Goal: Task Accomplishment & Management: Manage account settings

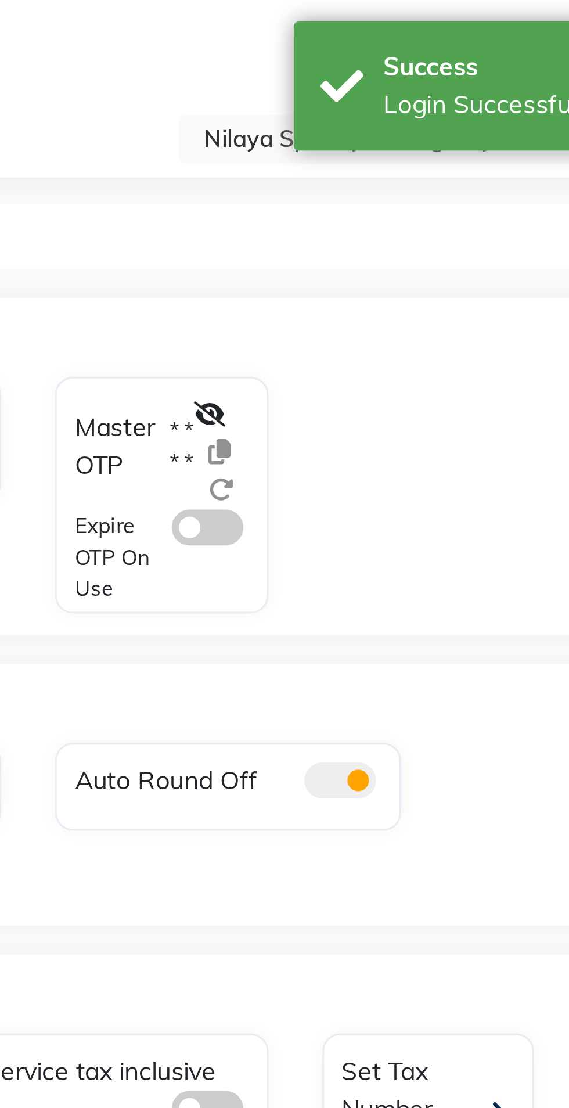
click at [372, 41] on input "text" at bounding box center [441, 46] width 168 height 12
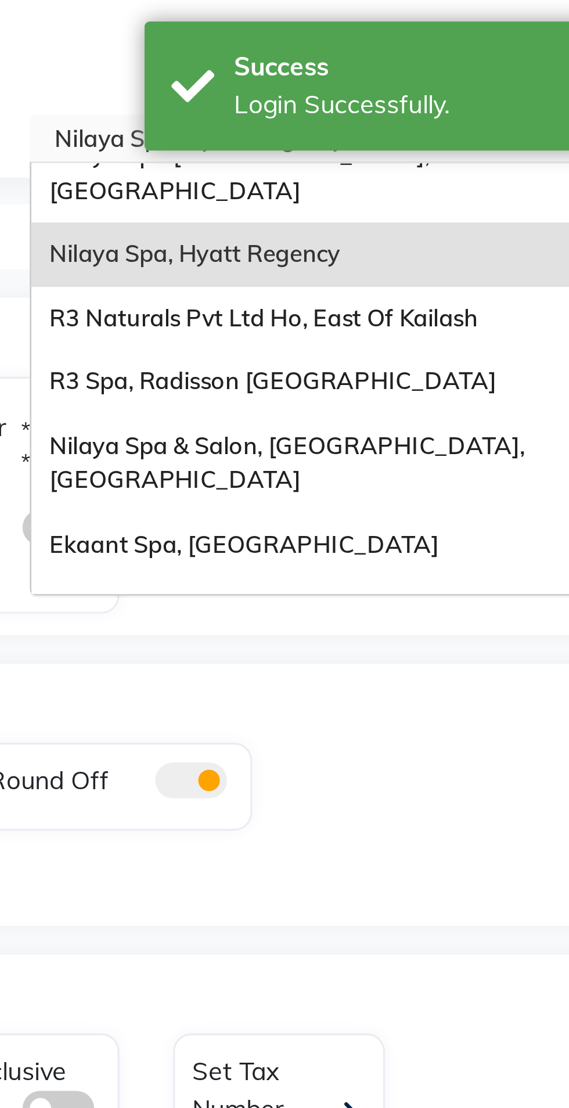
scroll to position [20, 0]
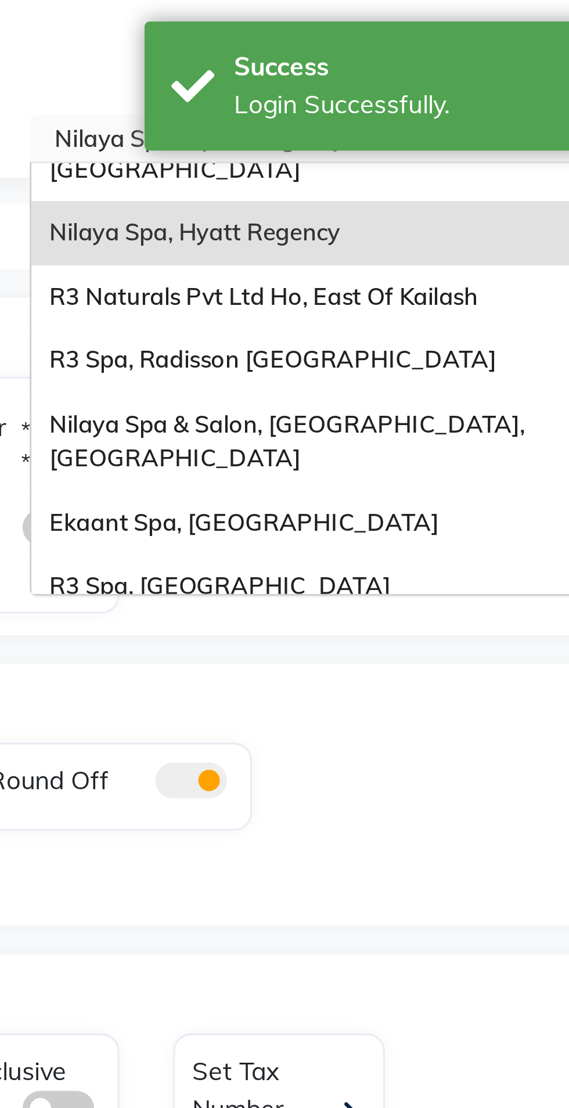
click at [413, 132] on span "Nilaya Spa & Salon, [GEOGRAPHIC_DATA], [GEOGRAPHIC_DATA]" at bounding box center [435, 142] width 156 height 21
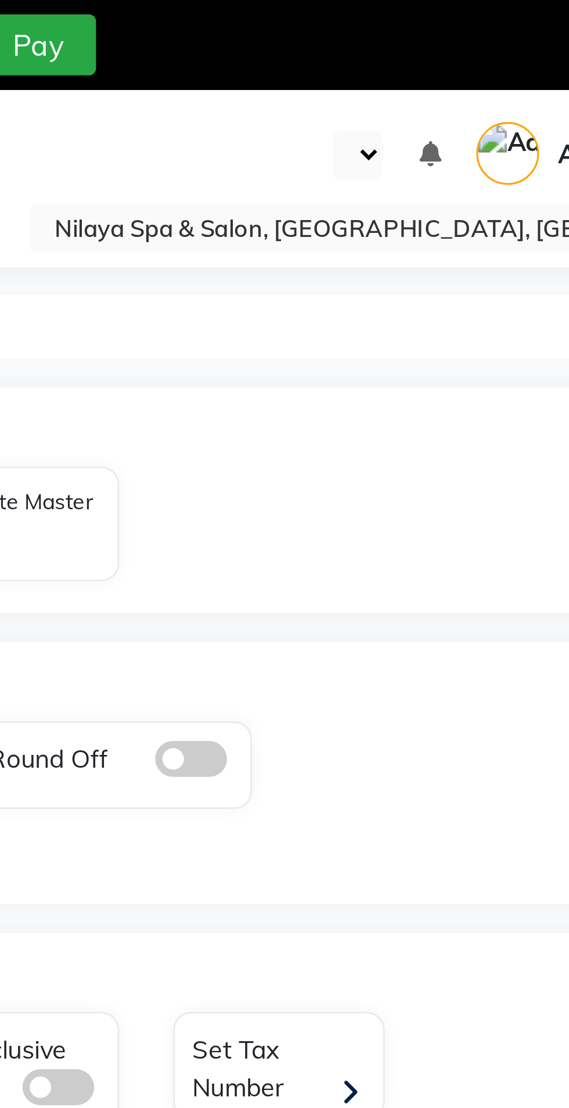
select select "en"
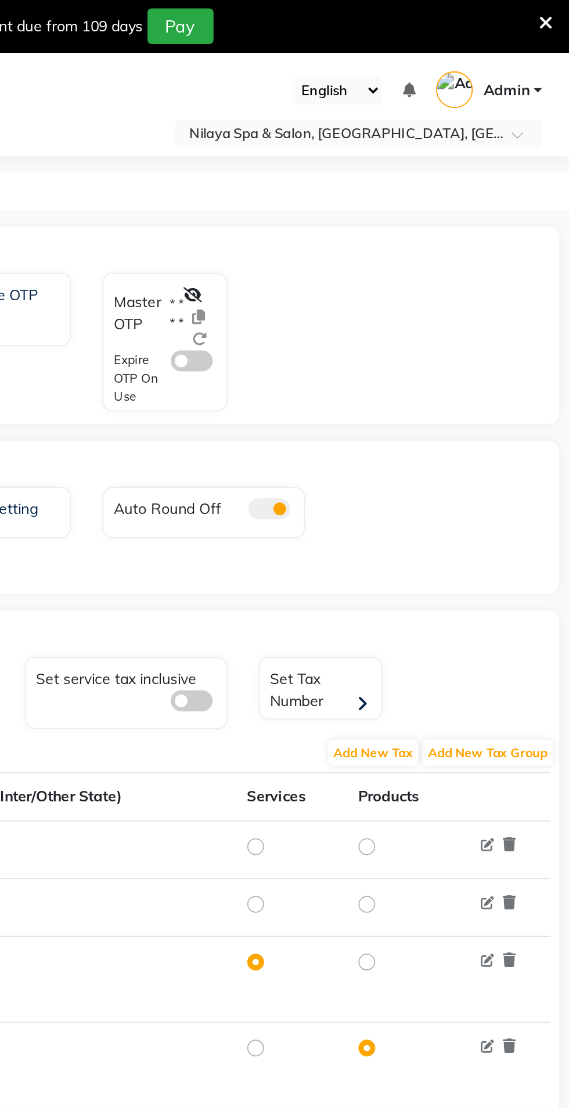
click at [337, 157] on div "Master OTP * * * *" at bounding box center [336, 175] width 38 height 37
click at [362, 163] on icon at bounding box center [360, 163] width 10 height 8
click at [371, 175] on icon at bounding box center [372, 175] width 7 height 8
click at [378, 69] on input "text" at bounding box center [441, 75] width 168 height 12
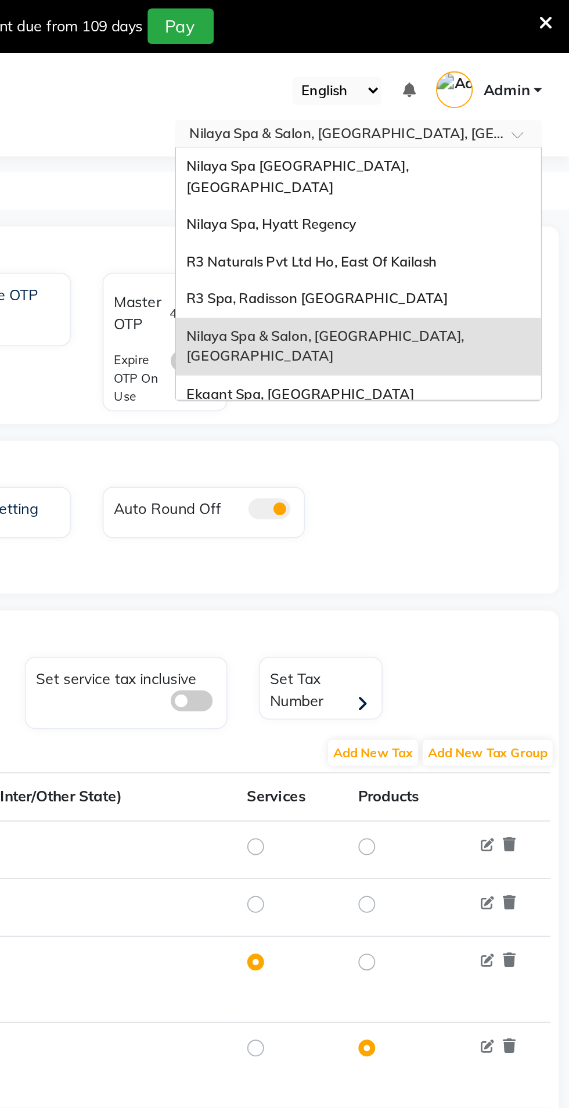
click at [372, 119] on span "Nilaya Spa, Hyatt Regency" at bounding box center [404, 123] width 94 height 9
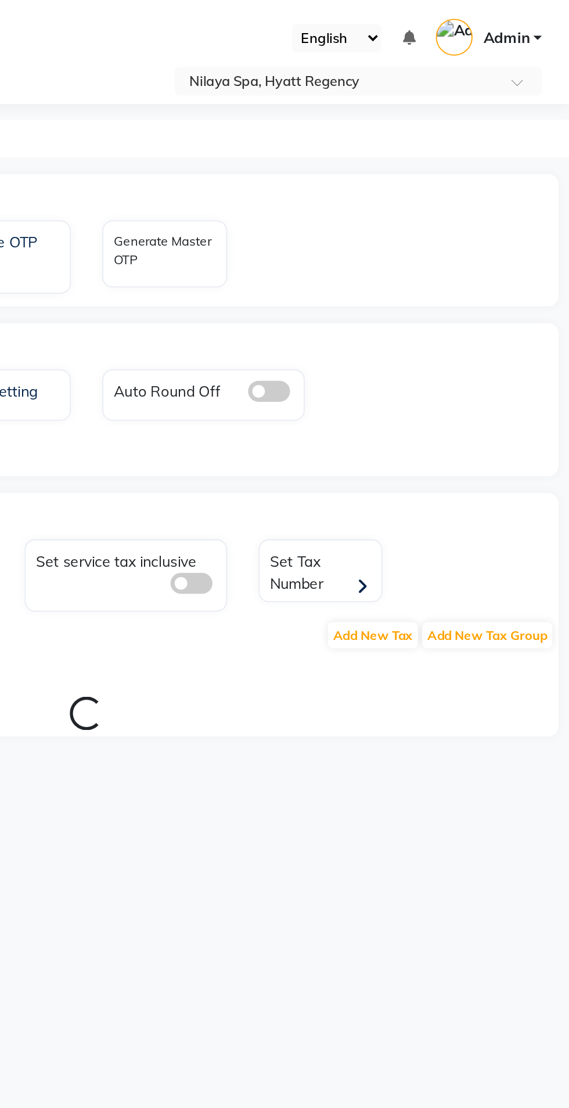
select select "en"
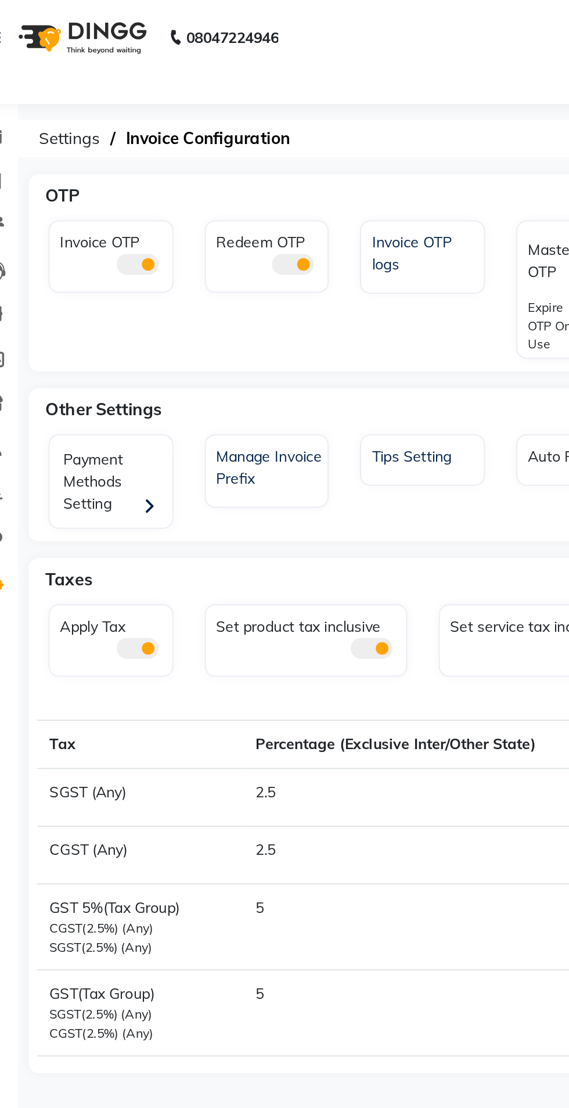
click at [99, 143] on span at bounding box center [100, 147] width 23 height 12
click at [89, 148] on input "checkbox" at bounding box center [89, 148] width 0 height 0
click at [179, 141] on span at bounding box center [186, 147] width 23 height 12
click at [175, 148] on input "checkbox" at bounding box center [175, 148] width 0 height 0
